Goal: Book appointment/travel/reservation

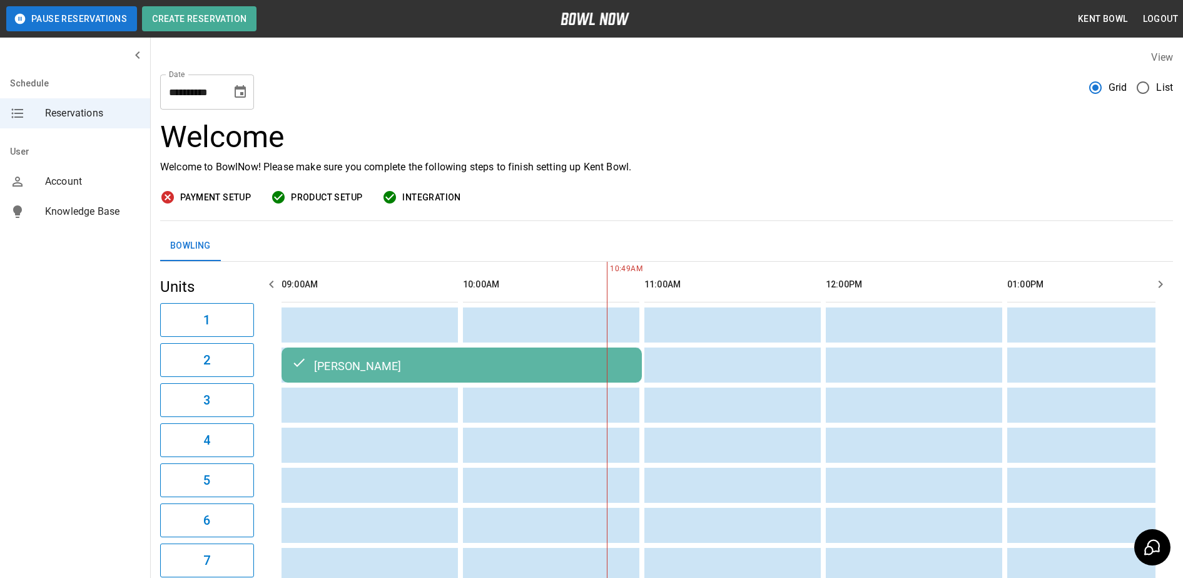
scroll to position [0, 181]
